Goal: Transaction & Acquisition: Purchase product/service

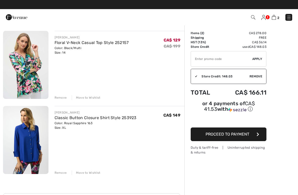
scroll to position [35, 0]
click at [58, 97] on div "Remove" at bounding box center [61, 97] width 12 height 5
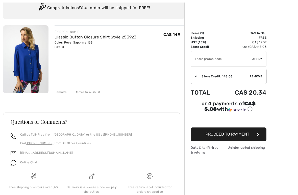
scroll to position [0, 0]
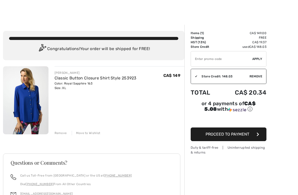
click at [255, 133] on button "Proceed to Payment" at bounding box center [229, 134] width 76 height 14
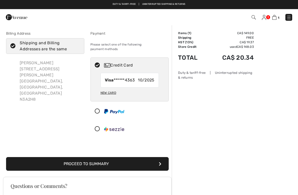
click at [109, 88] on div "New Card" at bounding box center [108, 92] width 16 height 9
radio input "true"
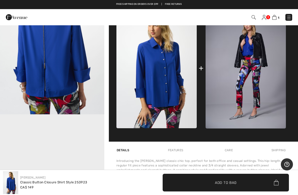
scroll to position [193, 0]
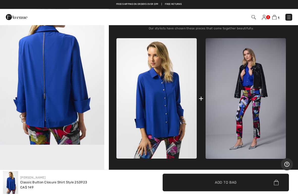
click at [267, 122] on img at bounding box center [246, 98] width 80 height 120
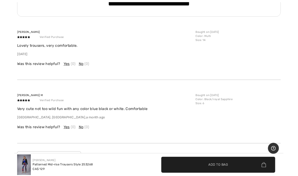
scroll to position [937, 0]
